Goal: Information Seeking & Learning: Check status

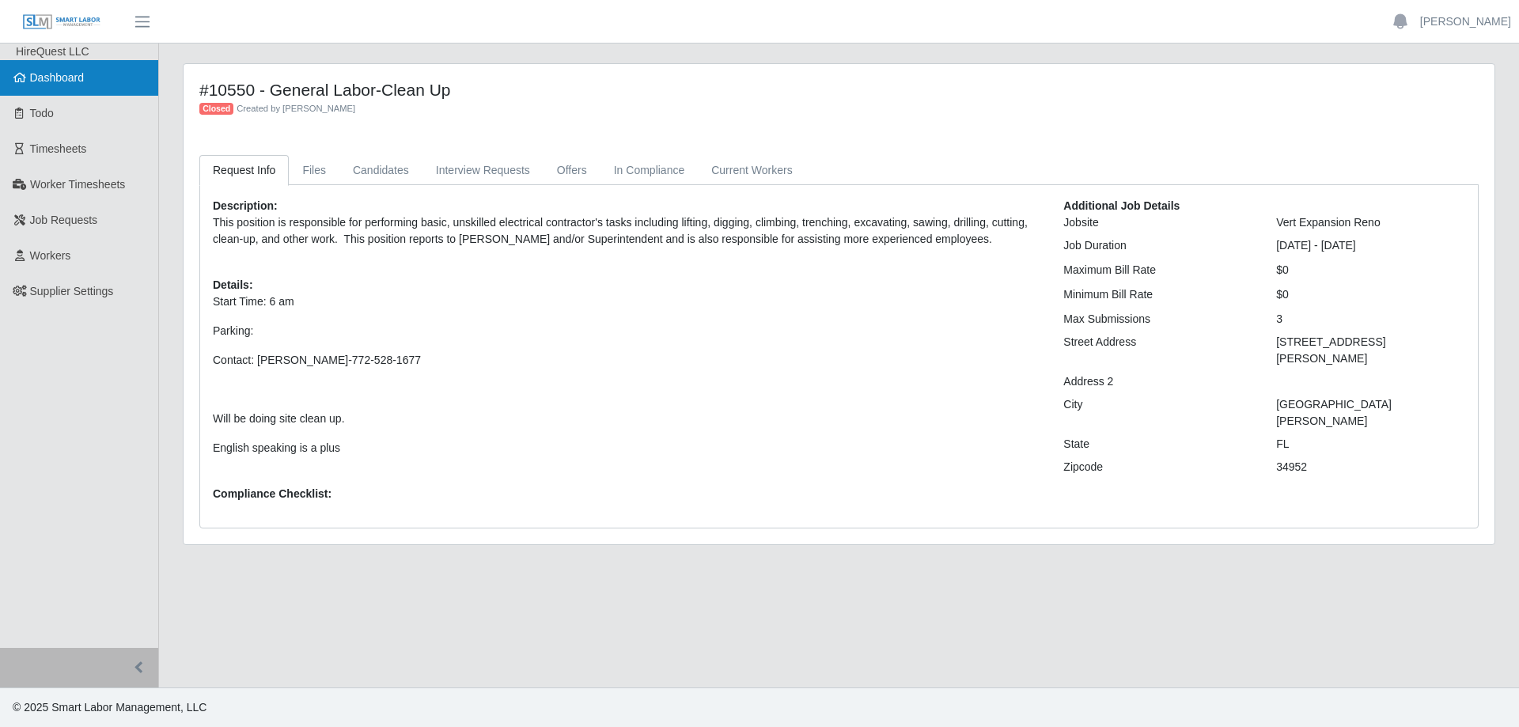
click at [70, 78] on span "Dashboard" at bounding box center [57, 77] width 55 height 13
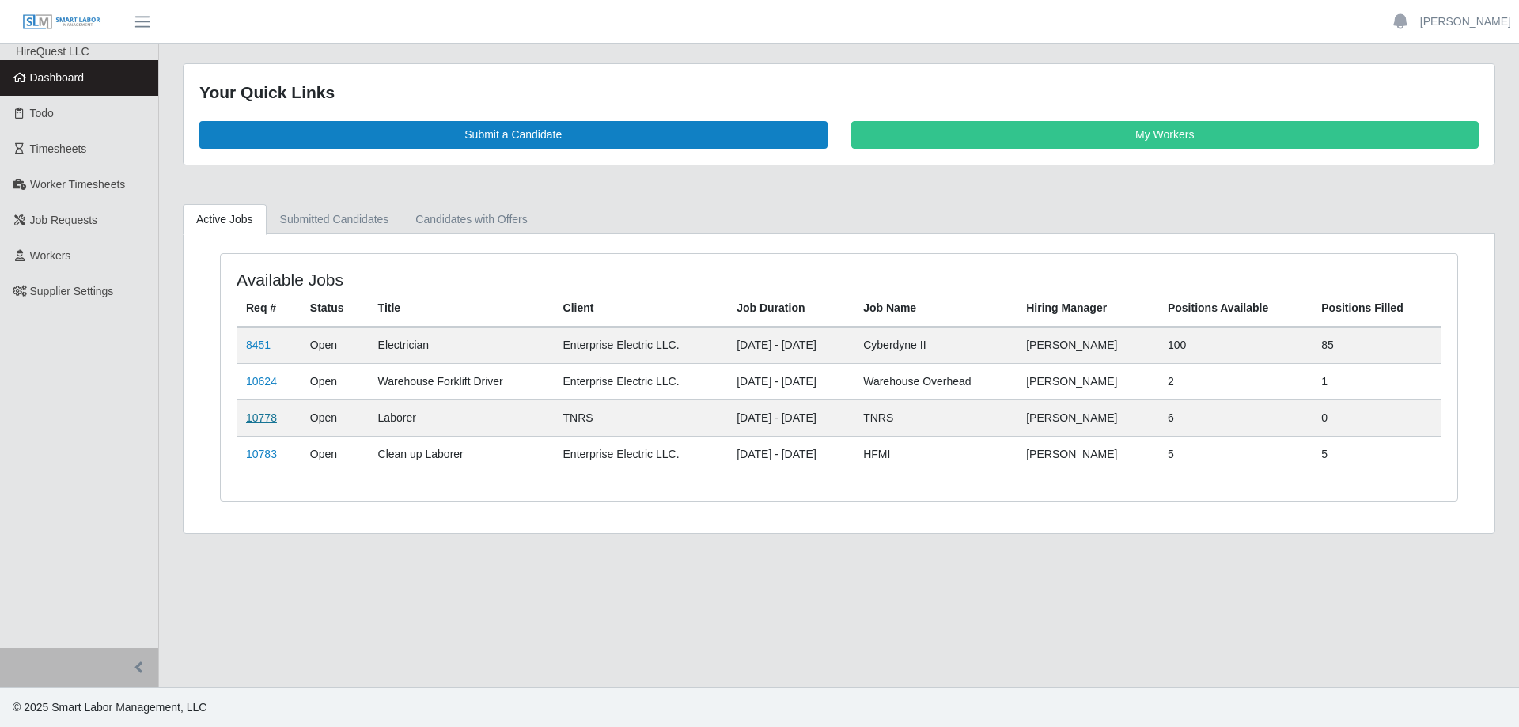
click at [261, 421] on link "10778" at bounding box center [261, 417] width 31 height 13
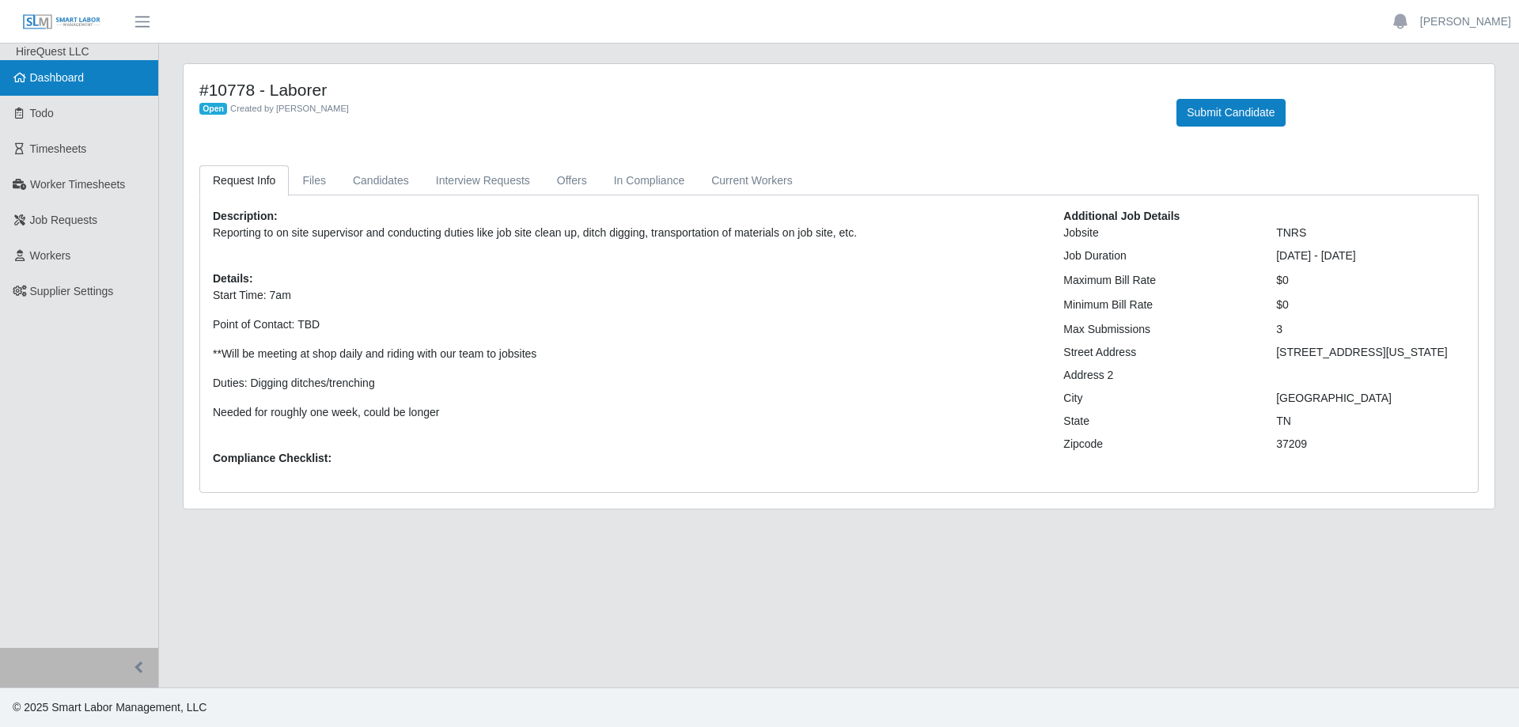
click at [50, 72] on span "Dashboard" at bounding box center [57, 77] width 55 height 13
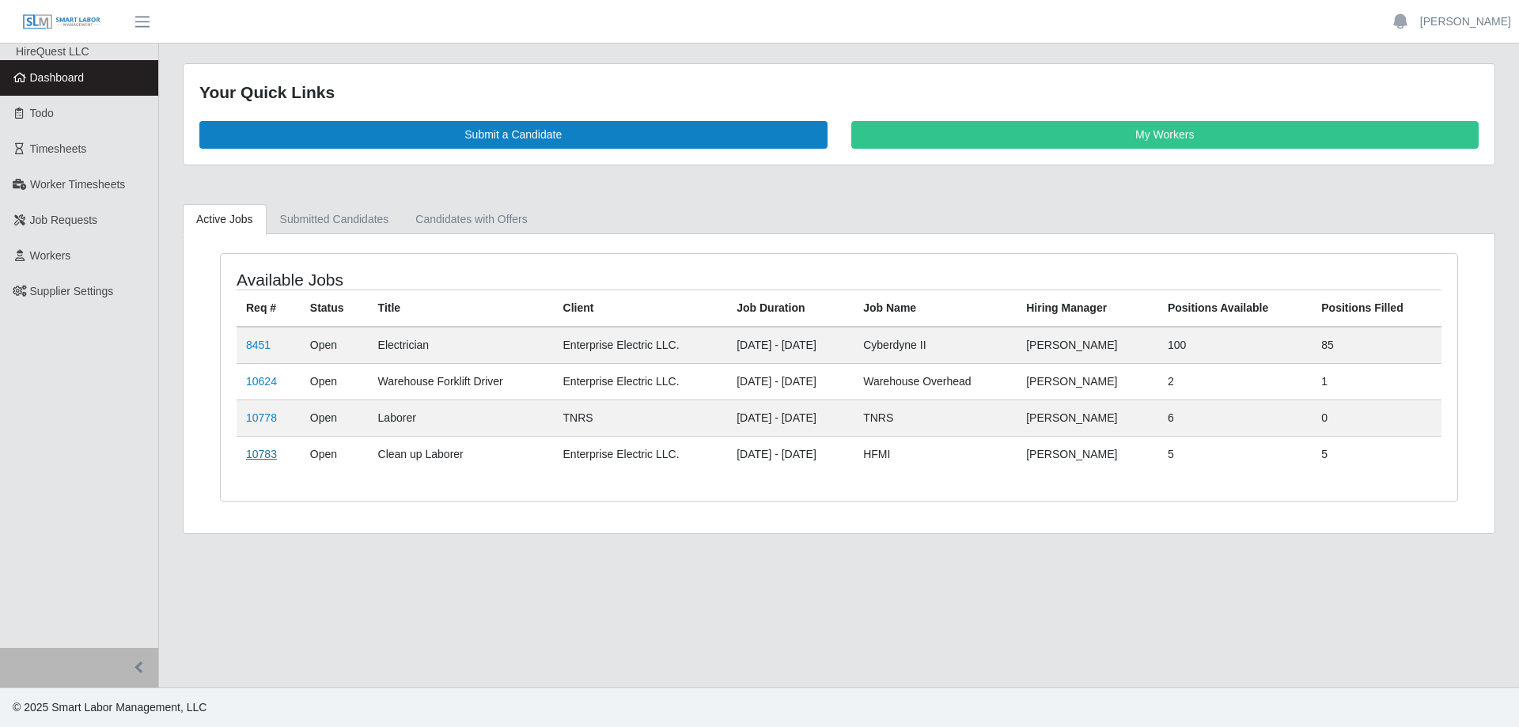
click at [267, 454] on link "10783" at bounding box center [261, 454] width 31 height 13
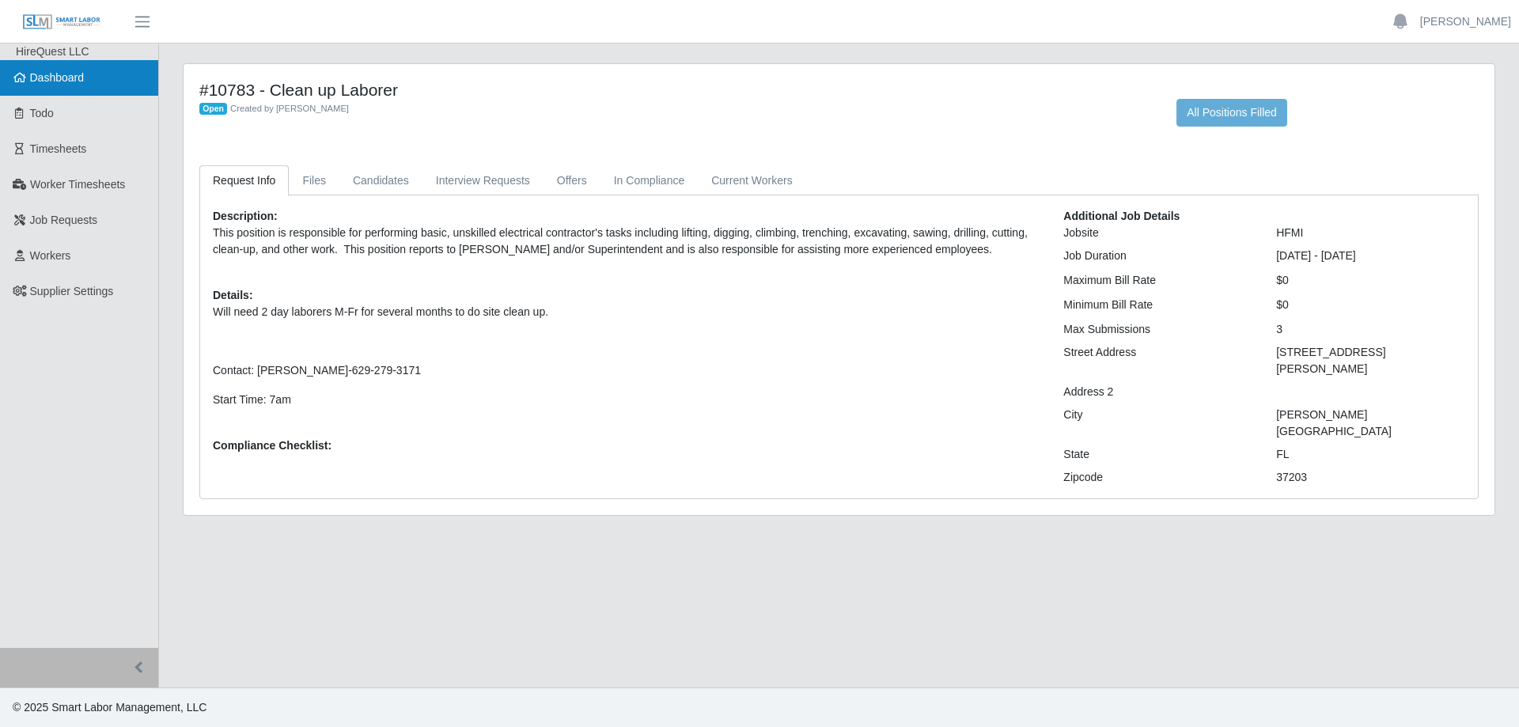
click at [75, 85] on link "Dashboard" at bounding box center [79, 78] width 158 height 36
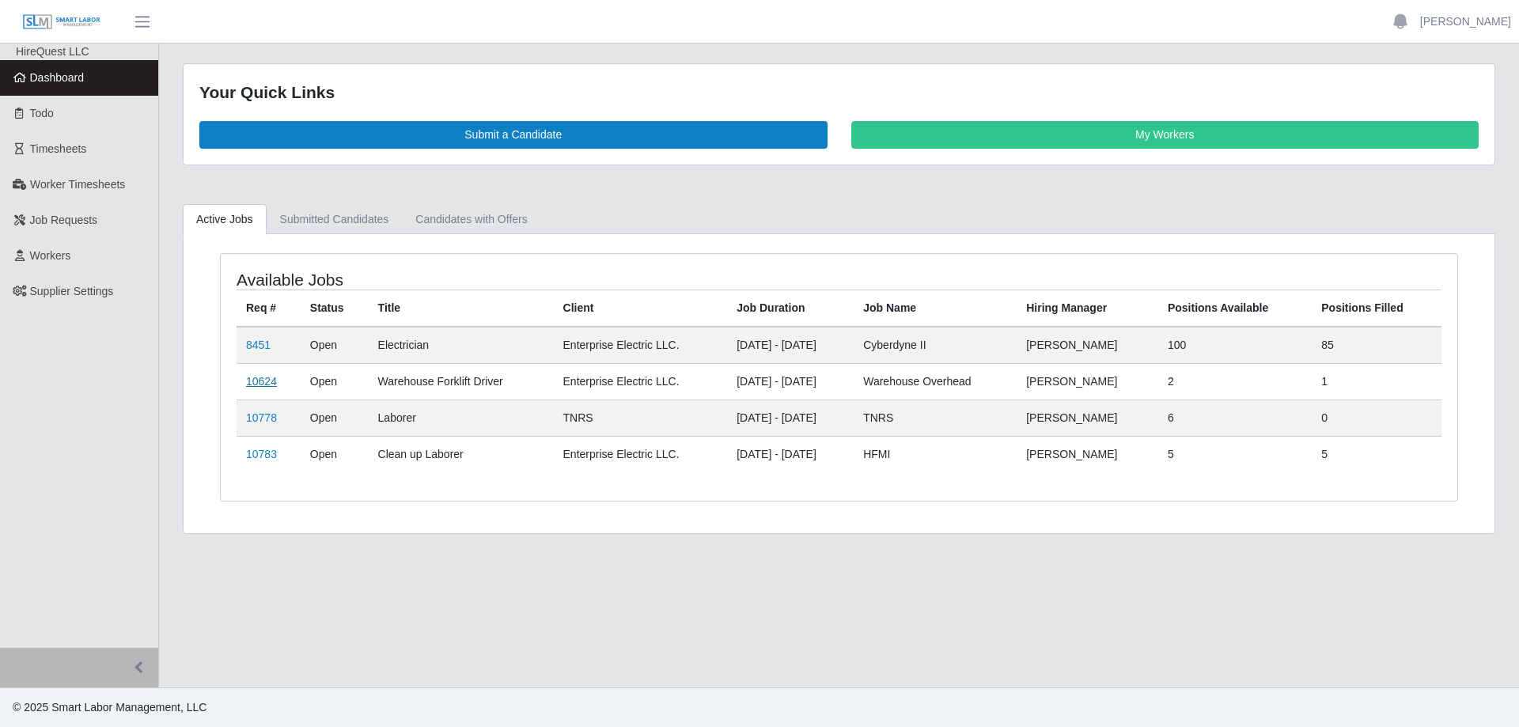
click at [264, 379] on link "10624" at bounding box center [261, 381] width 31 height 13
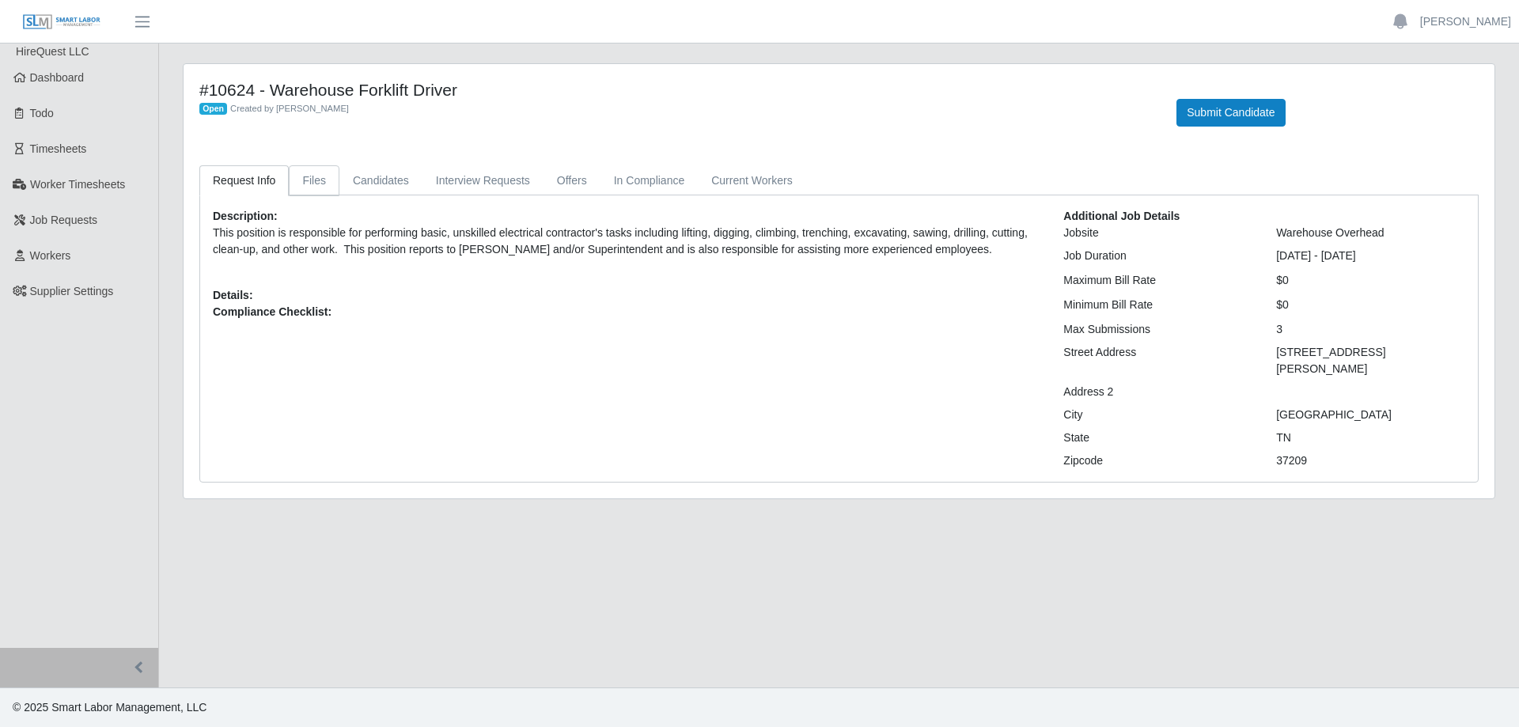
click at [315, 178] on link "Files" at bounding box center [314, 180] width 51 height 31
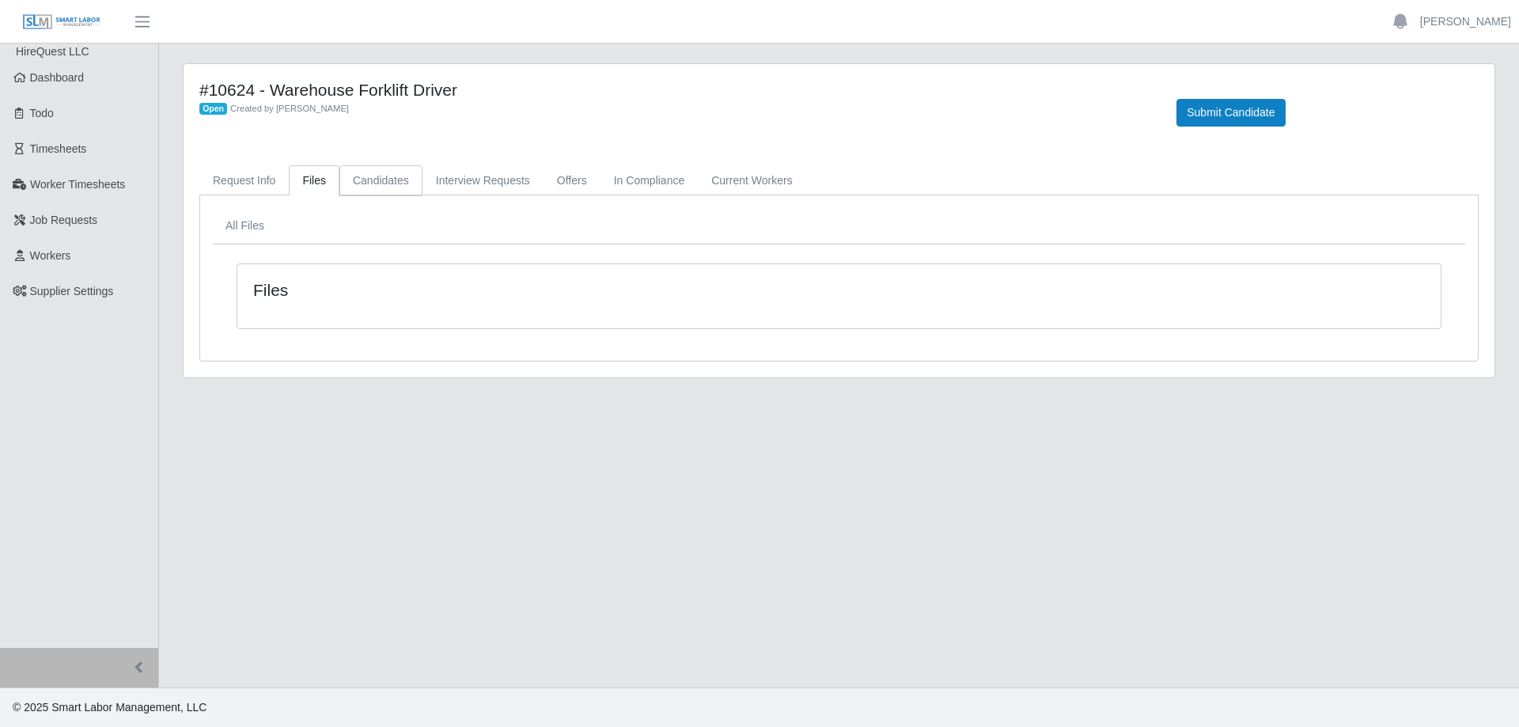
click at [388, 175] on link "Candidates" at bounding box center [380, 180] width 83 height 31
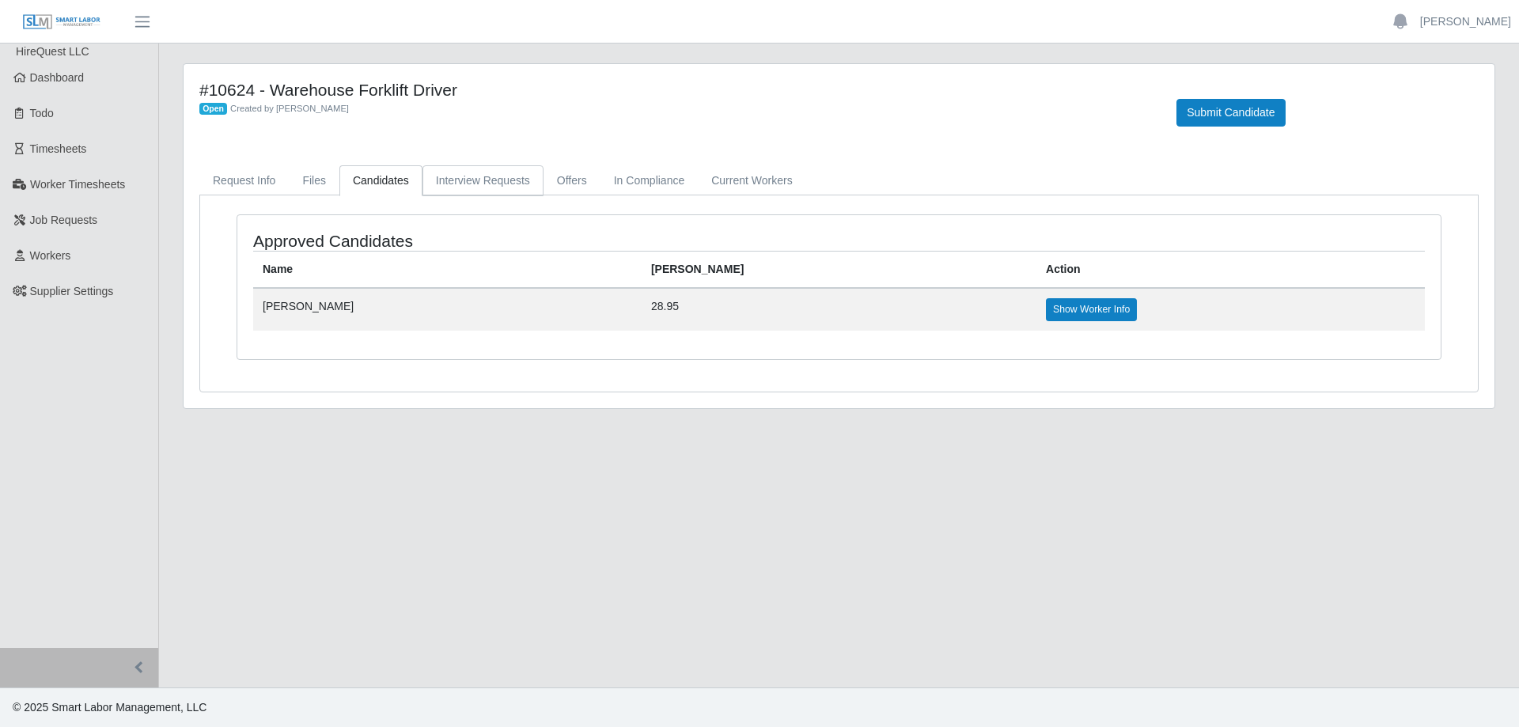
click at [452, 179] on link "Interview Requests" at bounding box center [482, 180] width 121 height 31
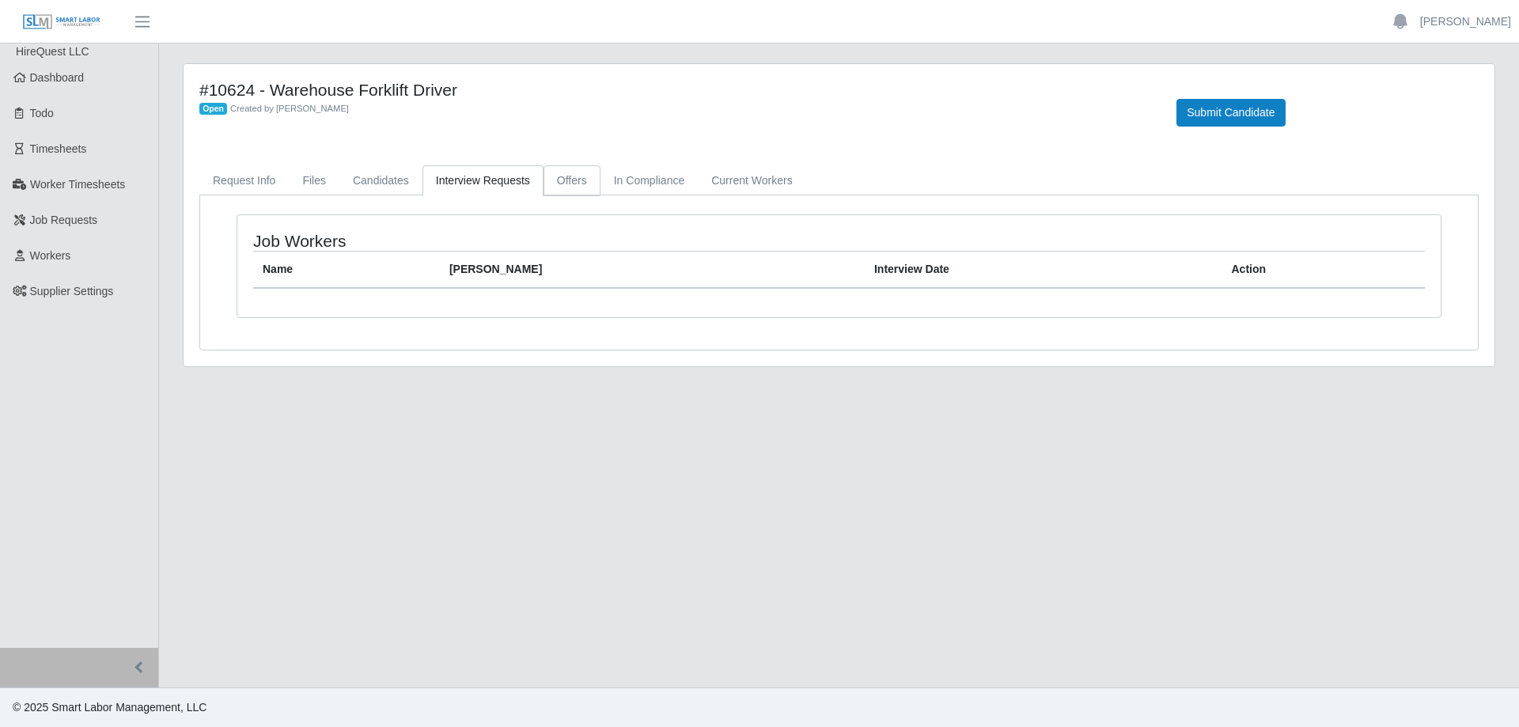
click at [557, 172] on link "Offers" at bounding box center [571, 180] width 57 height 31
click at [659, 177] on link "In Compliance" at bounding box center [649, 180] width 98 height 31
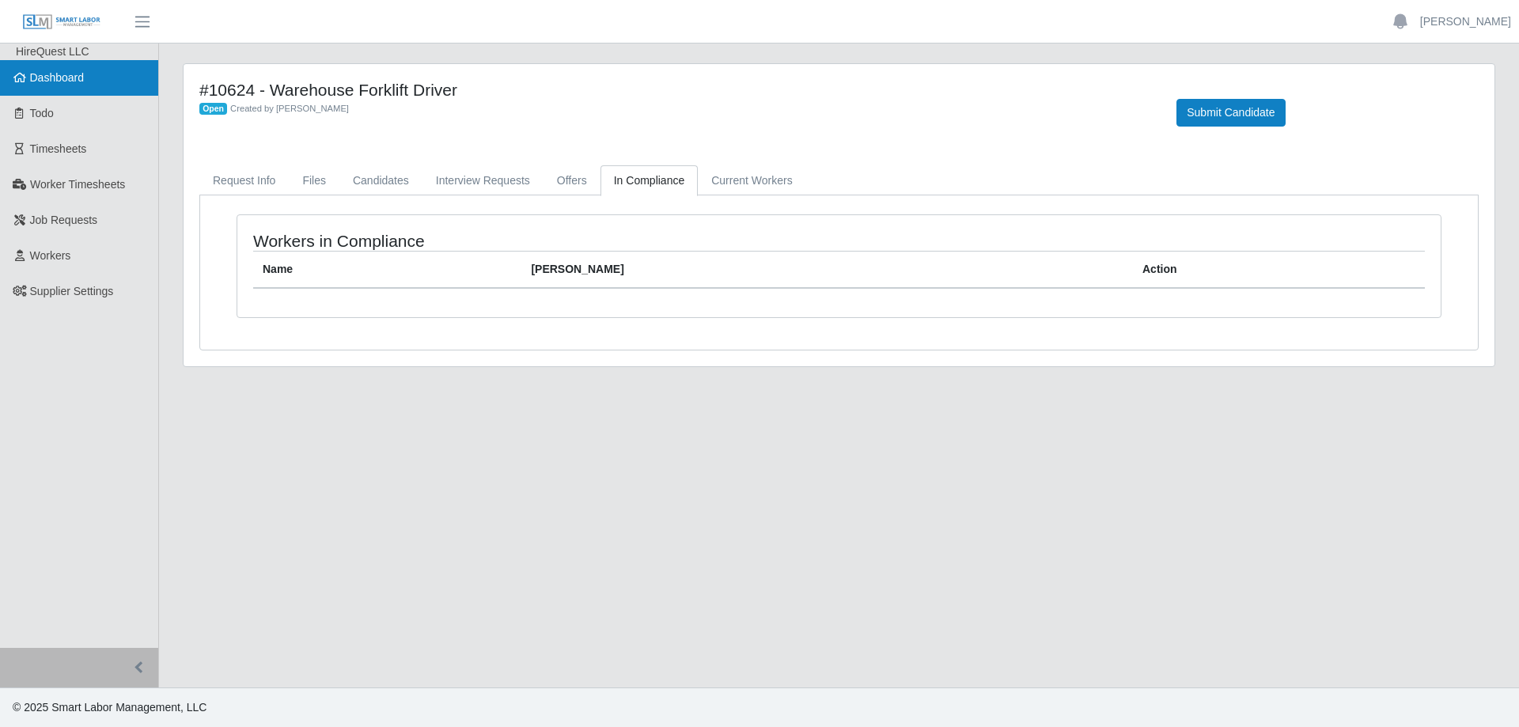
click at [53, 77] on span "Dashboard" at bounding box center [57, 77] width 55 height 13
